Goal: Navigation & Orientation: Find specific page/section

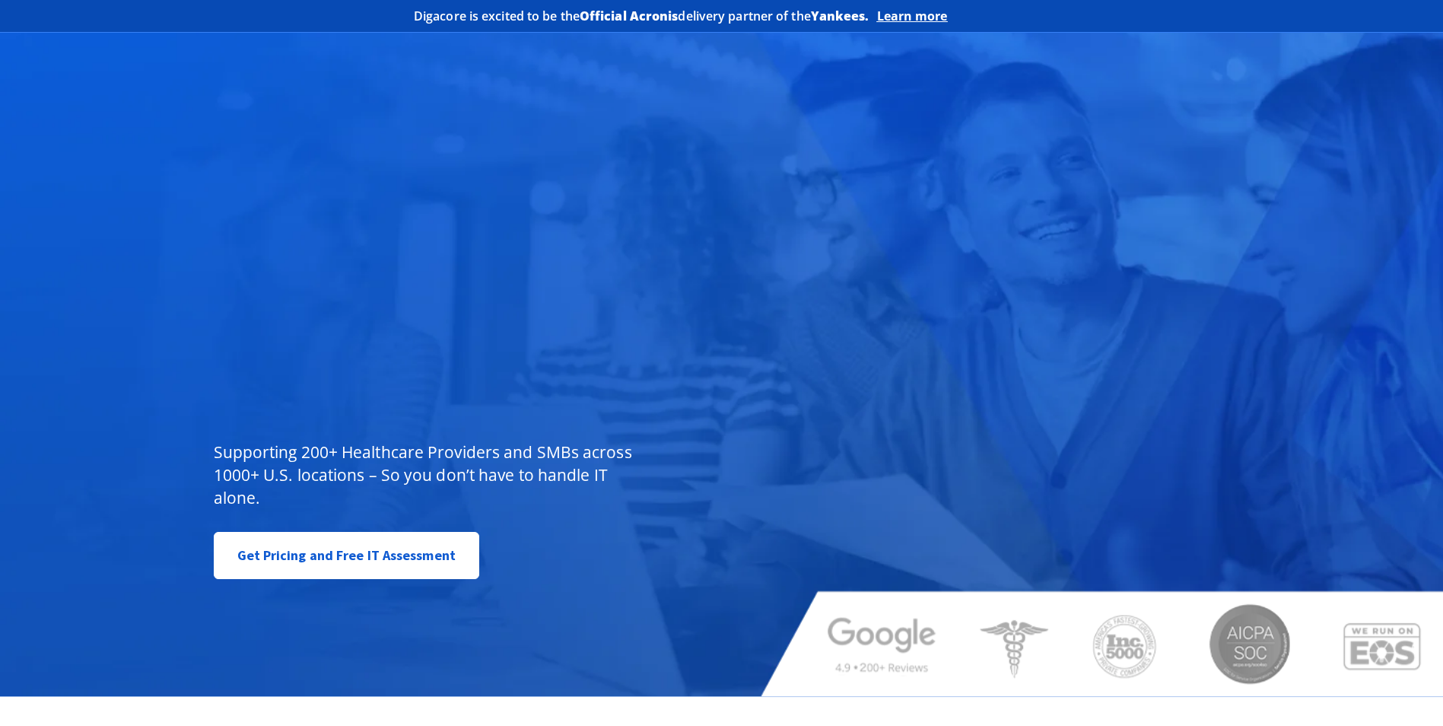
click at [914, 15] on span "Learn more" at bounding box center [912, 15] width 71 height 15
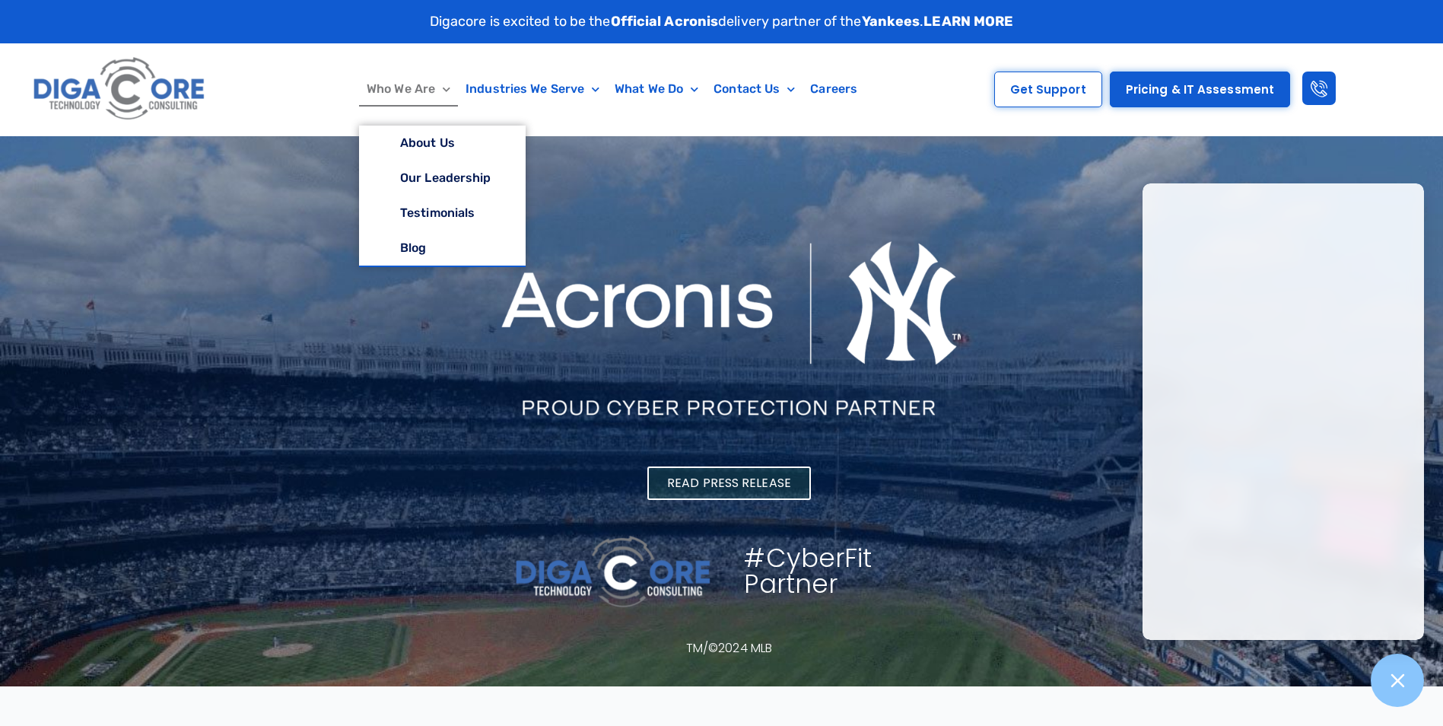
click at [394, 85] on link "Who We Are" at bounding box center [408, 89] width 99 height 35
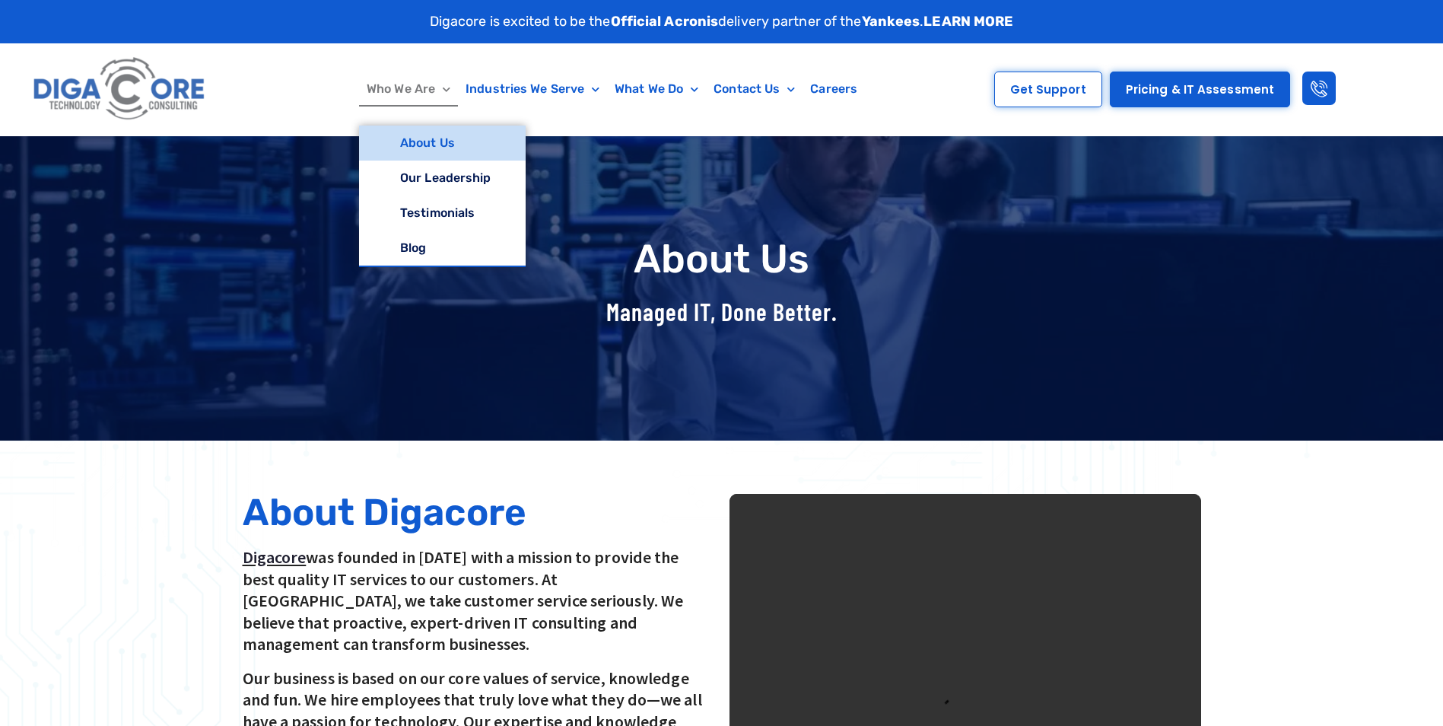
click at [445, 91] on span "Menu" at bounding box center [442, 90] width 15 height 24
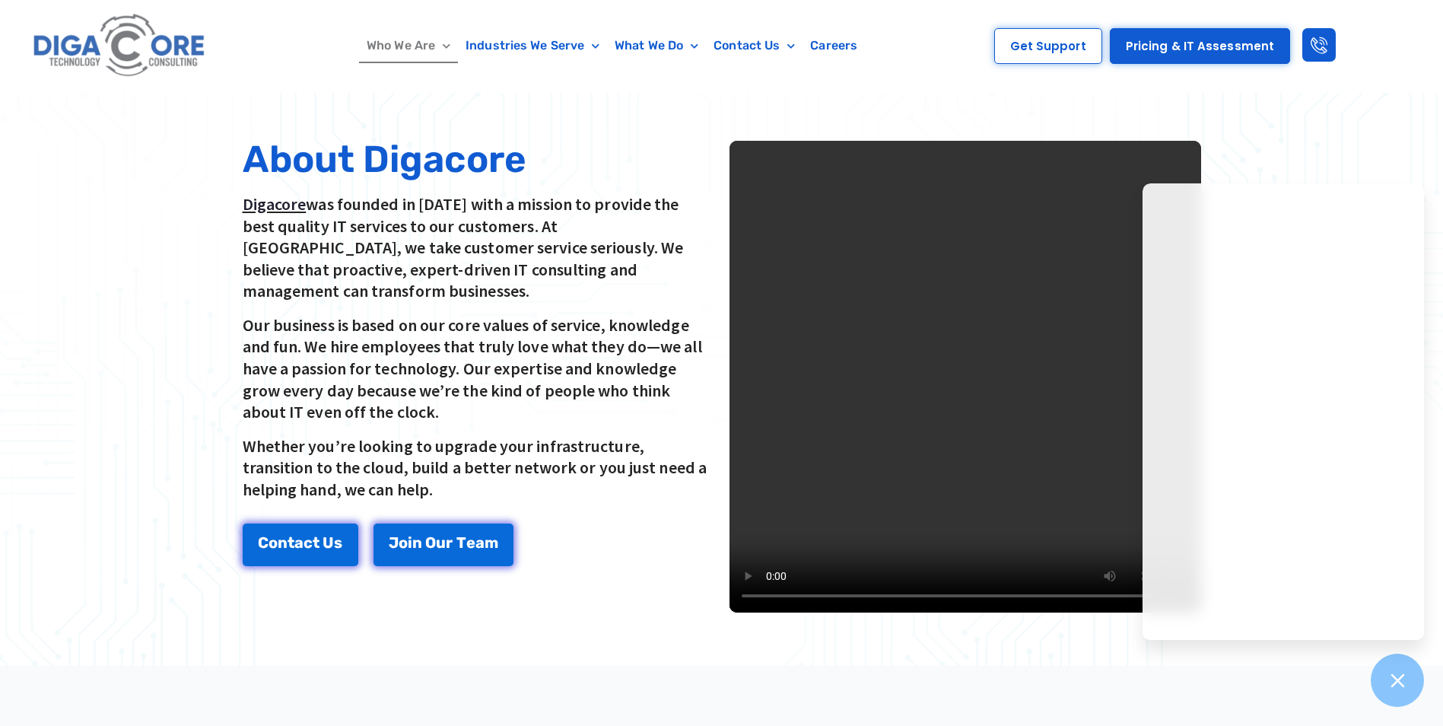
scroll to position [380, 0]
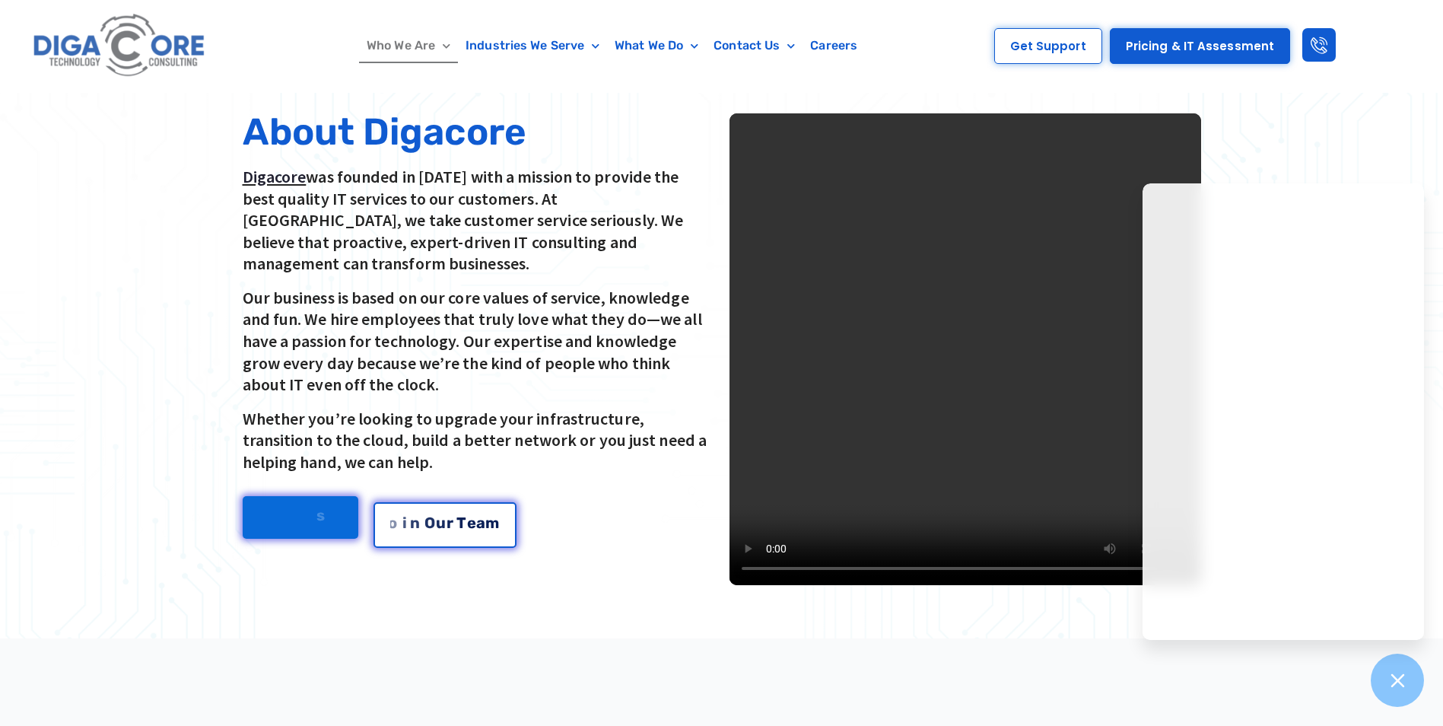
click at [454, 513] on div "J o i n O u r T e a m" at bounding box center [445, 520] width 110 height 15
